Goal: Task Accomplishment & Management: Manage account settings

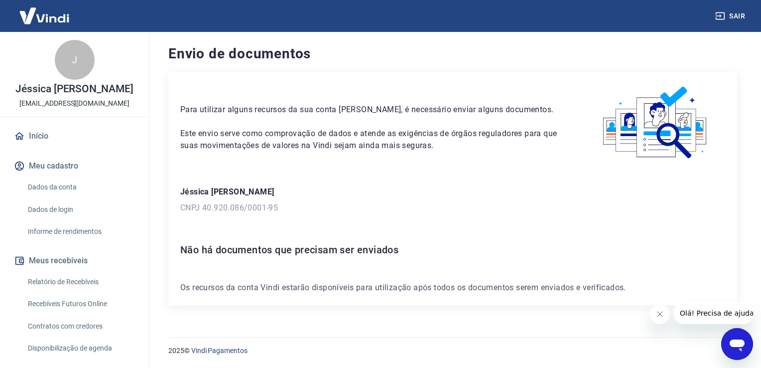
scroll to position [162, 0]
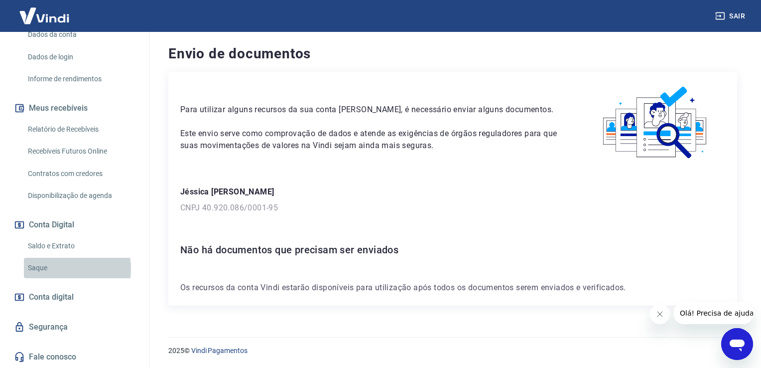
click at [61, 269] on link "Saque" at bounding box center [80, 268] width 113 height 20
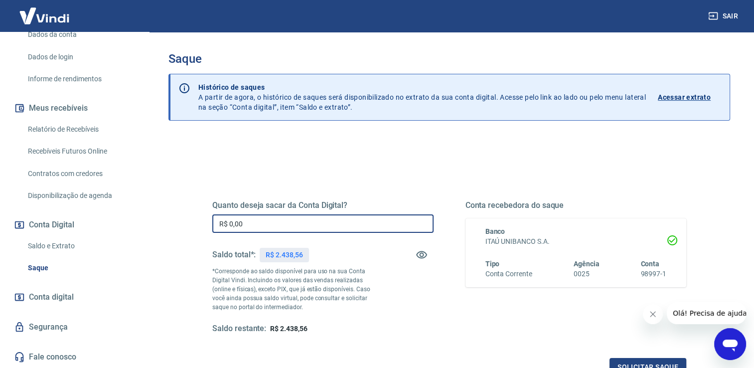
click at [246, 219] on input "R$ 0,00" at bounding box center [322, 223] width 221 height 18
type input "R$ 2.000,00"
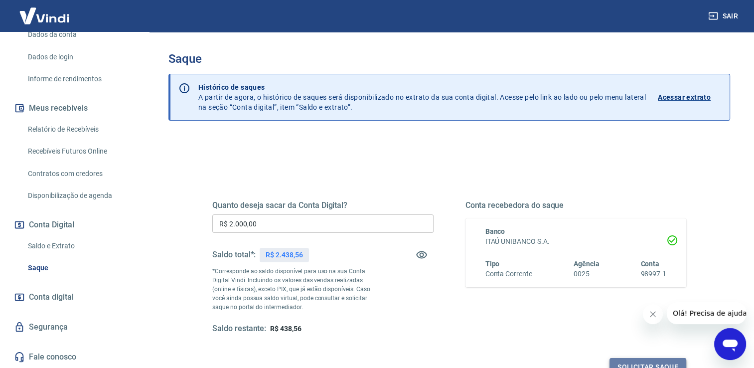
click at [646, 361] on button "Solicitar saque" at bounding box center [647, 367] width 77 height 18
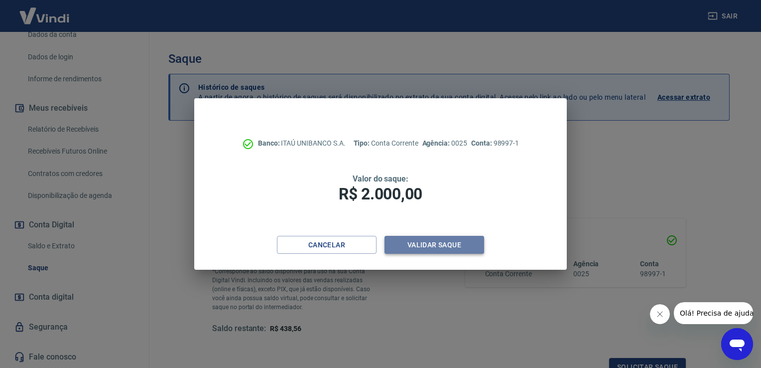
click at [438, 241] on button "Validar saque" at bounding box center [435, 245] width 100 height 18
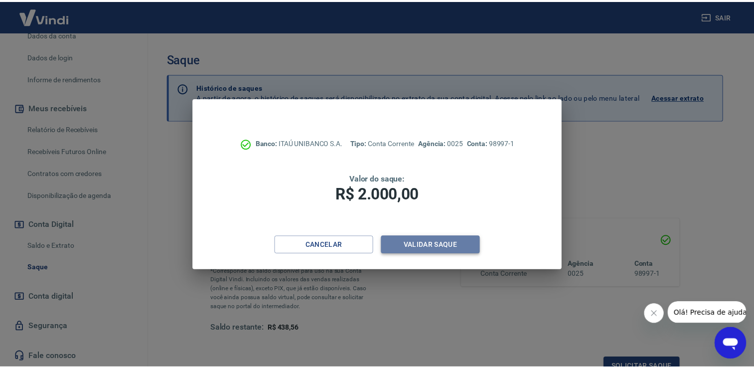
scroll to position [8, 0]
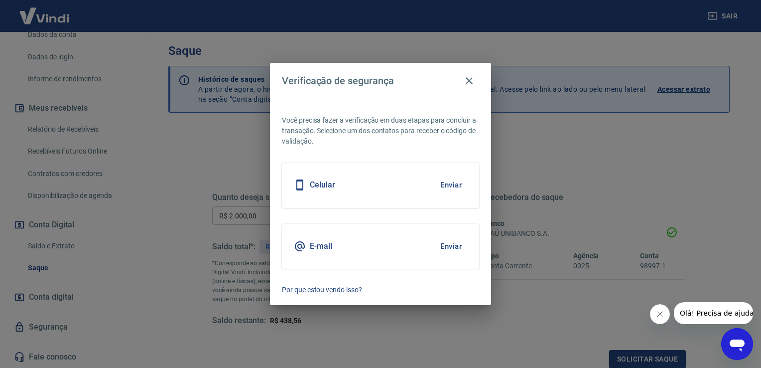
click at [386, 196] on div "Celular Enviar" at bounding box center [380, 184] width 197 height 45
click at [444, 183] on button "Enviar" at bounding box center [451, 184] width 32 height 21
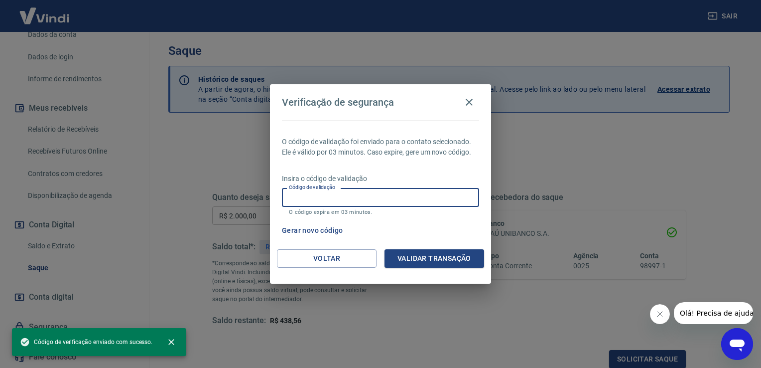
click at [384, 197] on input "Código de validação" at bounding box center [380, 197] width 197 height 18
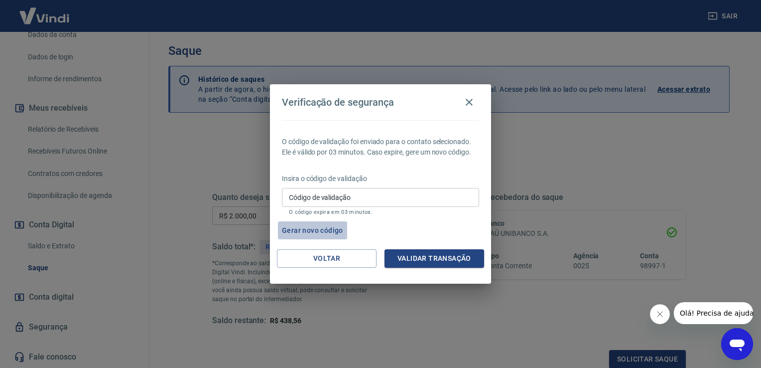
click at [325, 226] on button "Gerar novo código" at bounding box center [312, 230] width 69 height 18
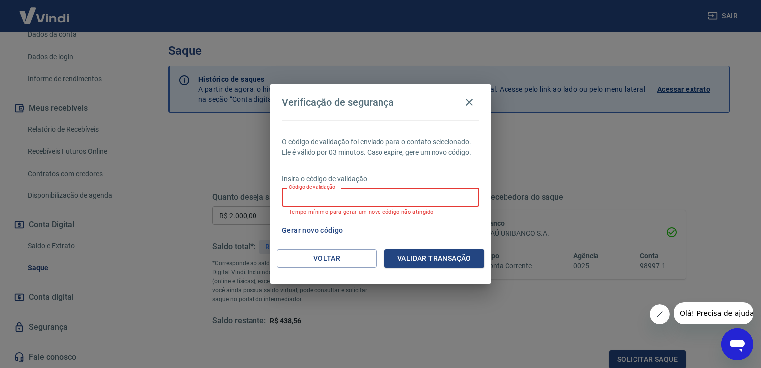
click at [339, 201] on input "Código de validação" at bounding box center [380, 197] width 197 height 18
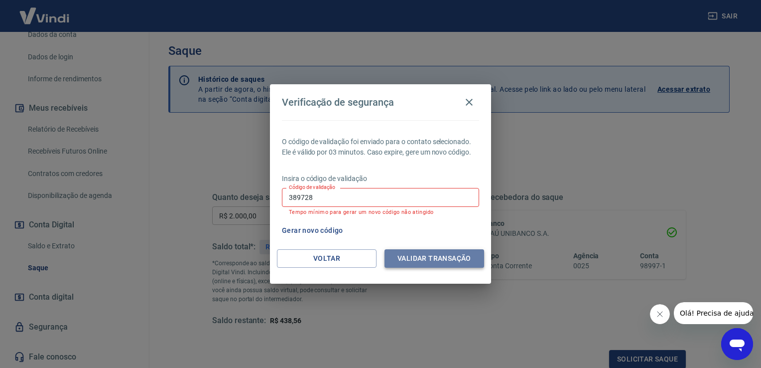
click at [432, 257] on button "Validar transação" at bounding box center [435, 258] width 100 height 18
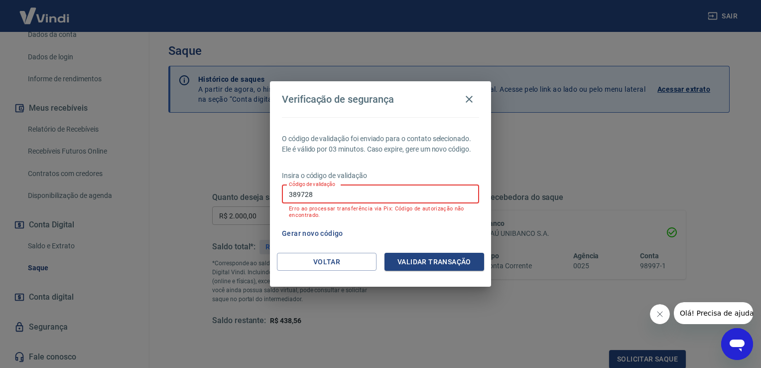
click at [415, 198] on input "389728" at bounding box center [380, 194] width 197 height 18
type input "3"
click at [289, 231] on button "Gerar novo código" at bounding box center [312, 233] width 69 height 18
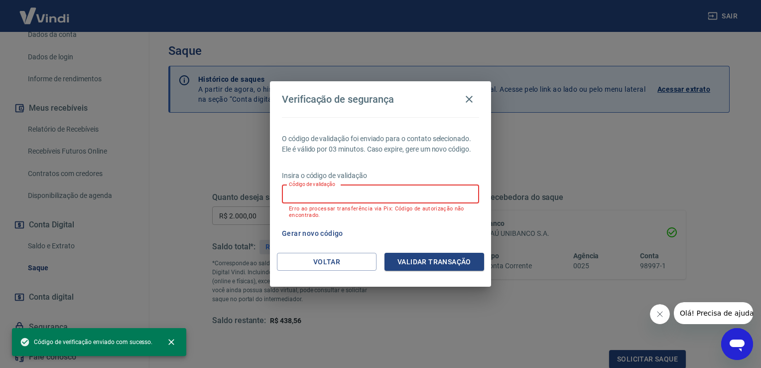
click at [355, 191] on input "Código de validação" at bounding box center [380, 194] width 197 height 18
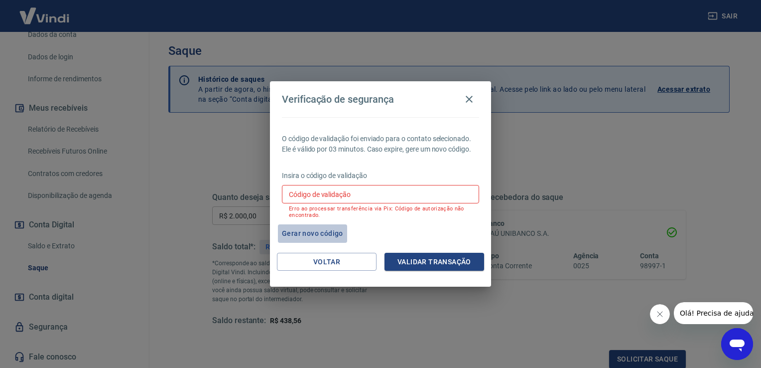
click at [335, 233] on button "Gerar novo código" at bounding box center [312, 233] width 69 height 18
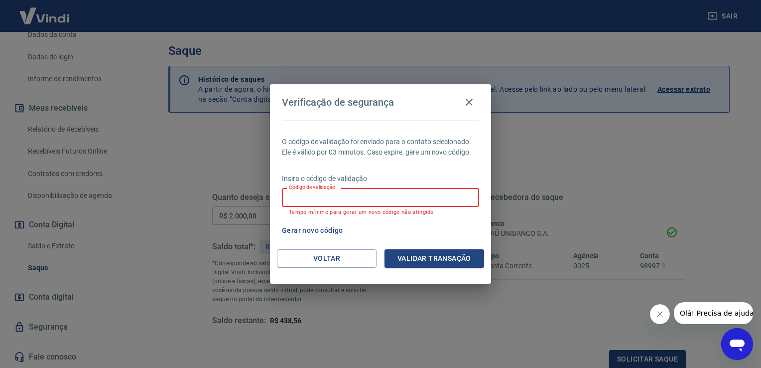
click at [327, 193] on input "Código de validação" at bounding box center [380, 197] width 197 height 18
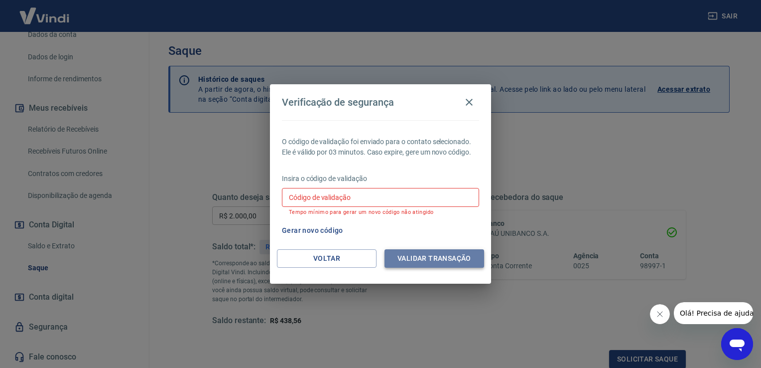
click at [432, 254] on button "Validar transação" at bounding box center [435, 258] width 100 height 18
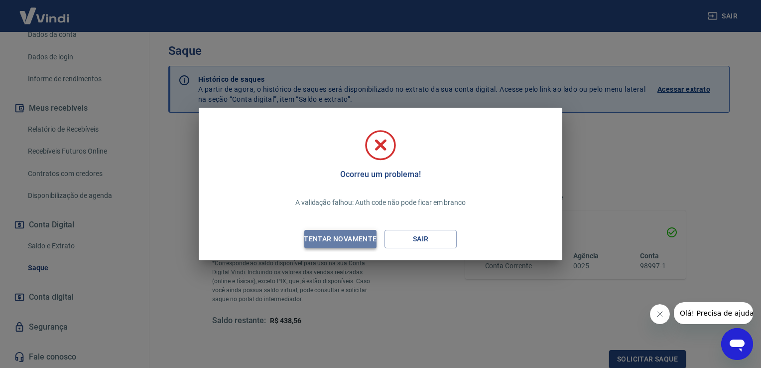
click at [349, 237] on div "Tentar novamente" at bounding box center [340, 239] width 97 height 12
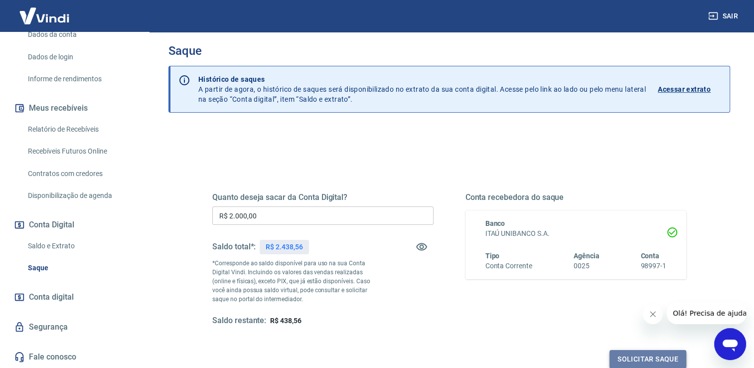
click at [631, 360] on button "Solicitar saque" at bounding box center [647, 359] width 77 height 18
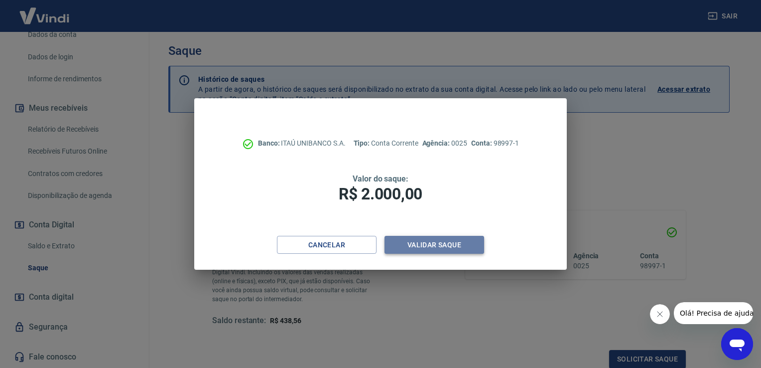
click at [457, 239] on button "Validar saque" at bounding box center [435, 245] width 100 height 18
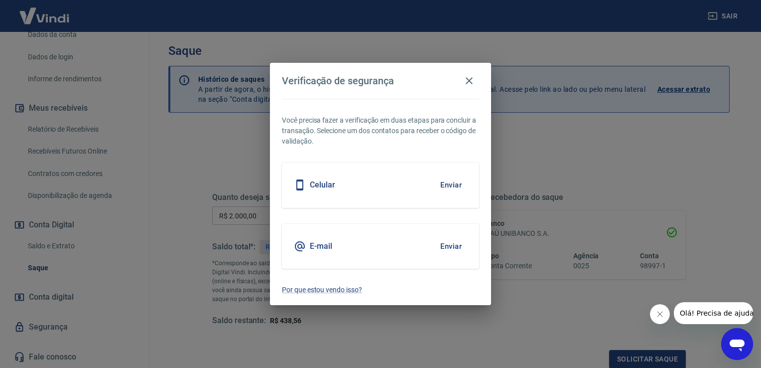
click at [408, 204] on div "Celular Enviar" at bounding box center [380, 184] width 197 height 45
click at [452, 183] on button "Enviar" at bounding box center [451, 184] width 32 height 21
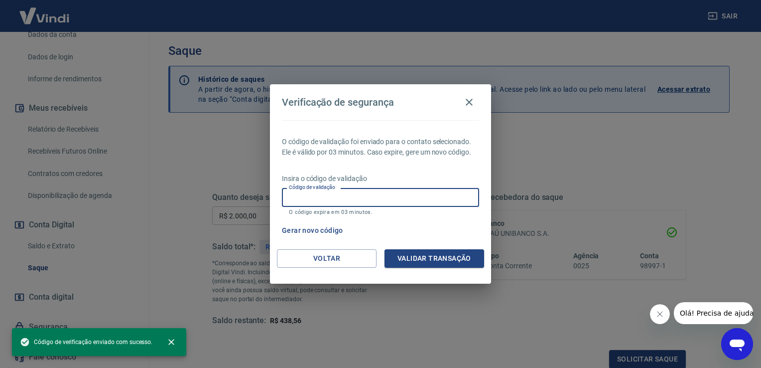
click at [434, 196] on input "Código de validação" at bounding box center [380, 197] width 197 height 18
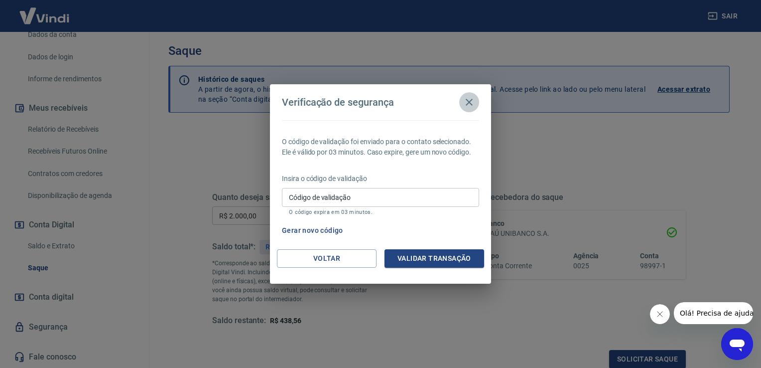
click at [475, 102] on button "button" at bounding box center [469, 102] width 20 height 20
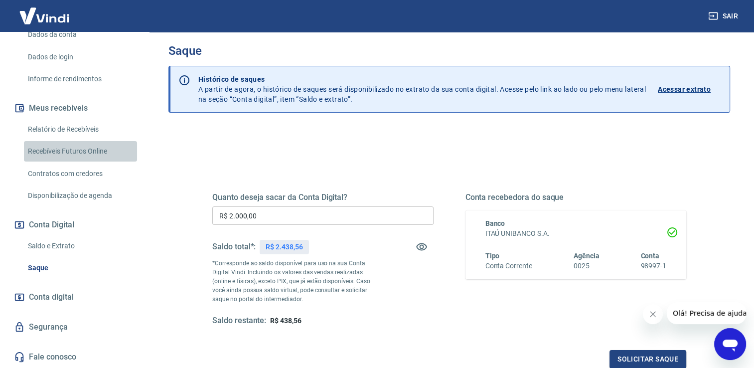
click at [96, 150] on link "Recebíveis Futuros Online" at bounding box center [80, 151] width 113 height 20
